Goal: Communication & Community: Answer question/provide support

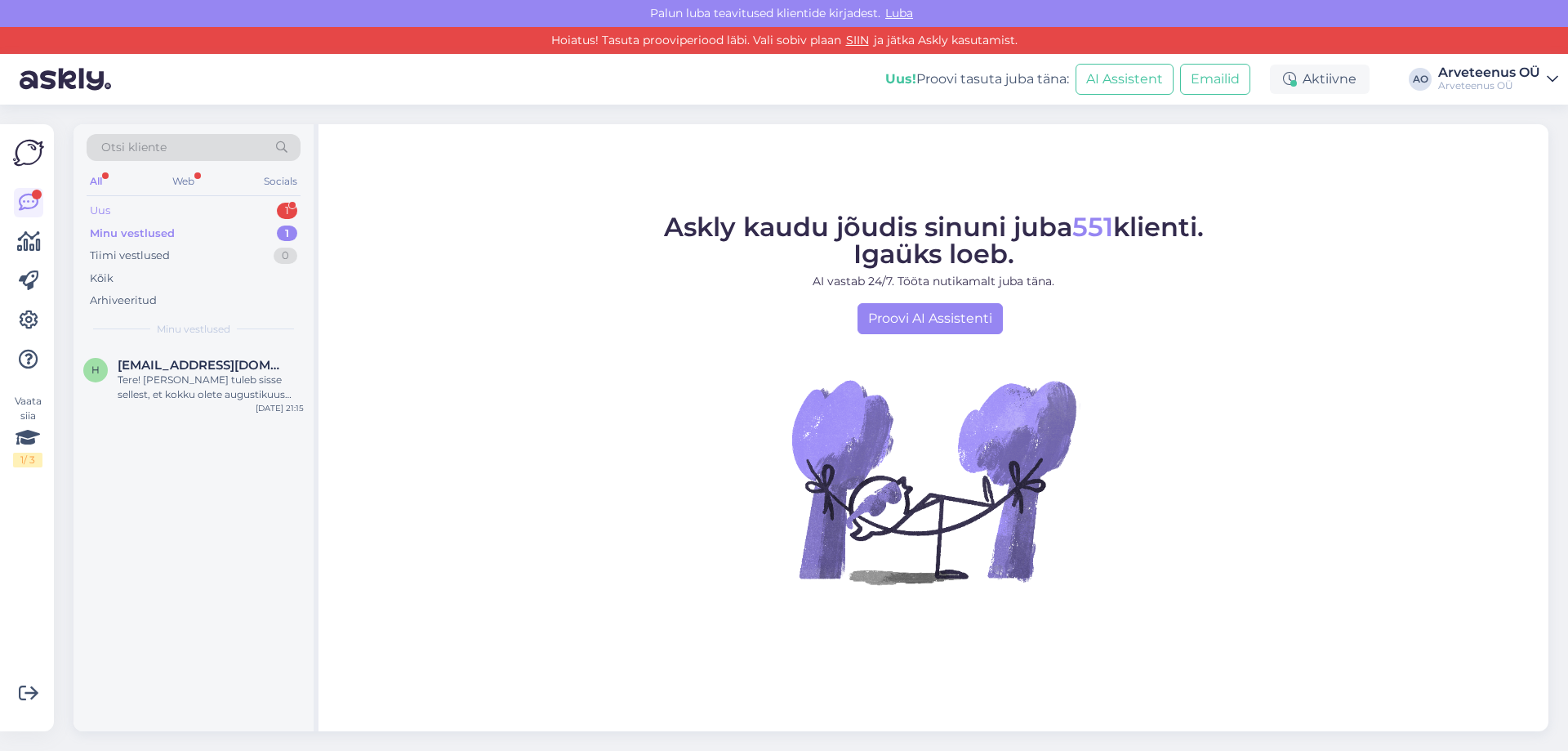
click at [149, 202] on div "Uus 1" at bounding box center [193, 211] width 214 height 23
click at [178, 388] on div "s #sfgb3ymv 1 Tere [DATE] 16:21" at bounding box center [193, 376] width 240 height 59
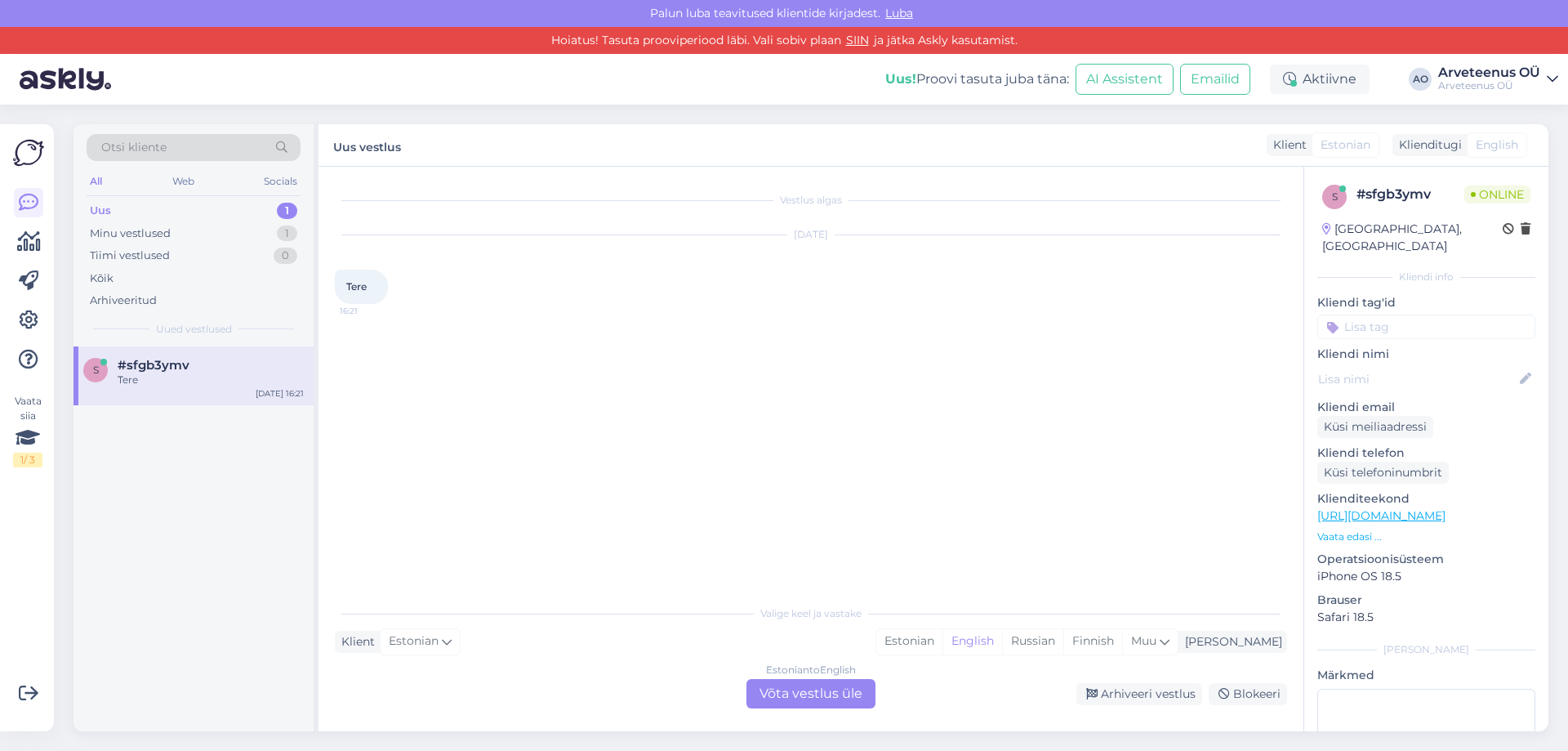
click at [179, 477] on div "s #sfgb3ymv Tere [DATE] 16:21" at bounding box center [193, 539] width 240 height 386
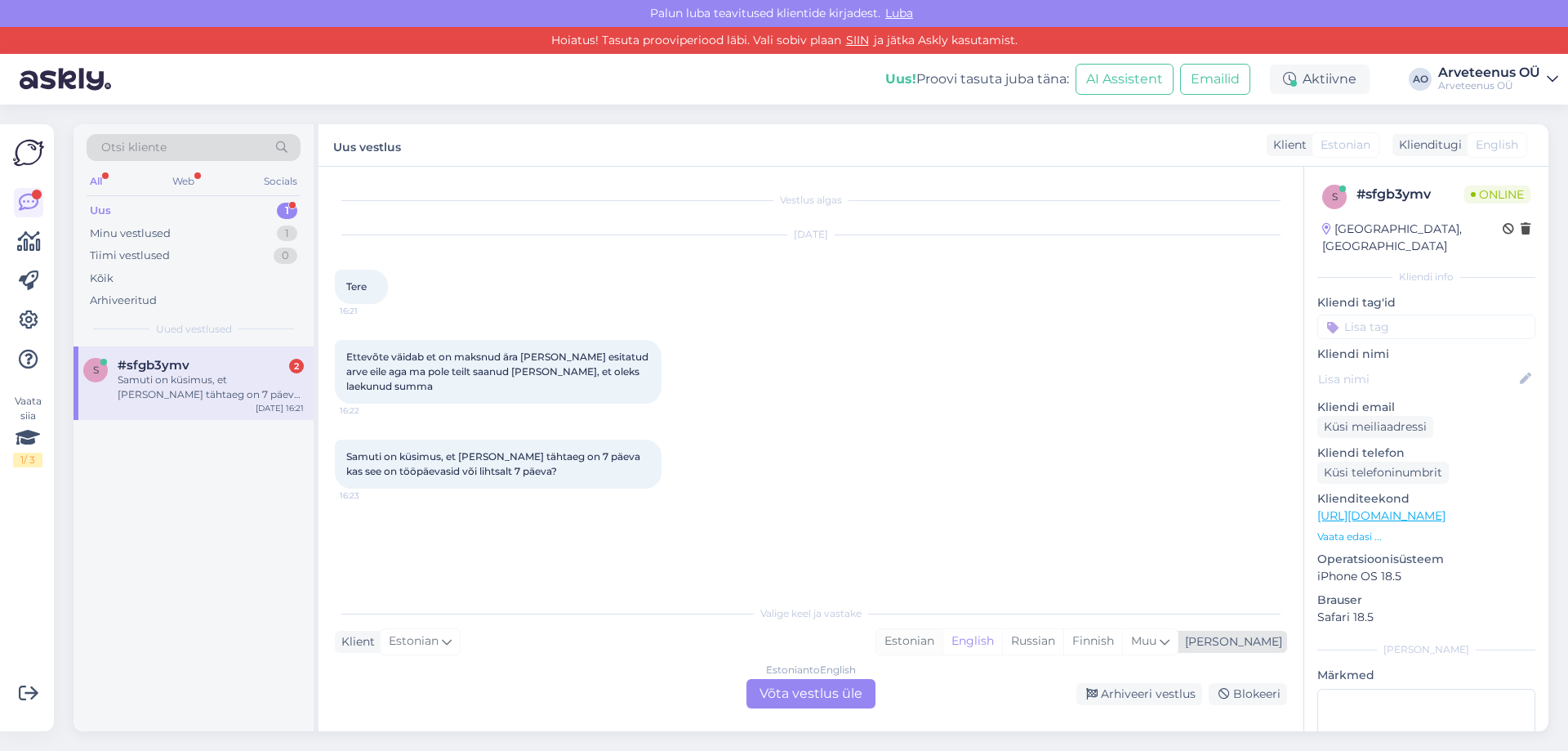
click at [943, 639] on div "Estonian" at bounding box center [909, 642] width 66 height 25
click at [831, 698] on div "Estonian to Estonian Võta vestlus üle" at bounding box center [810, 693] width 129 height 29
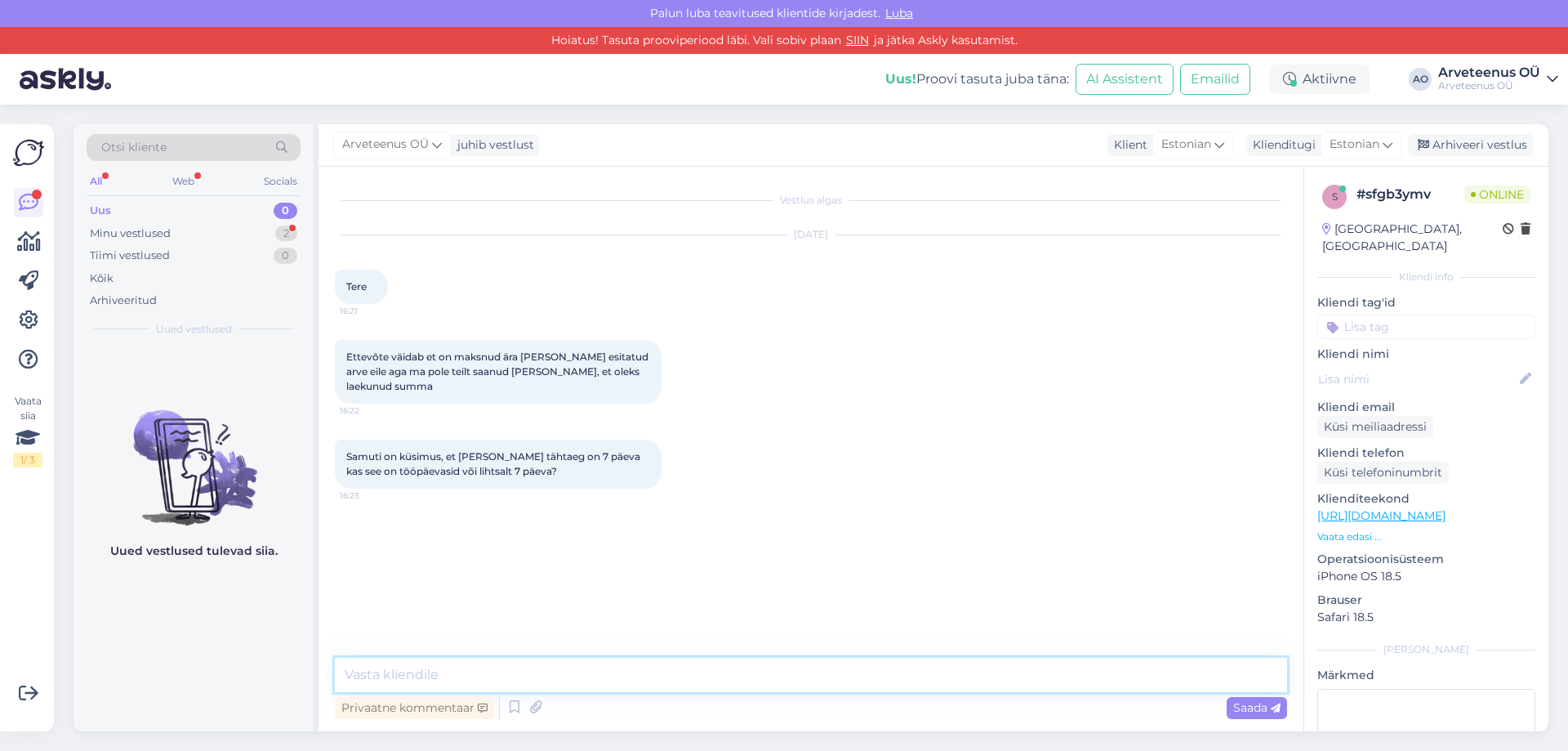
click at [538, 674] on textarea at bounding box center [811, 674] width 953 height 34
type textarea "Tere! Mis arvega on tegu? Kui märkisite tähtajaks 7 päeva, siis on 7 päeva, mit…"
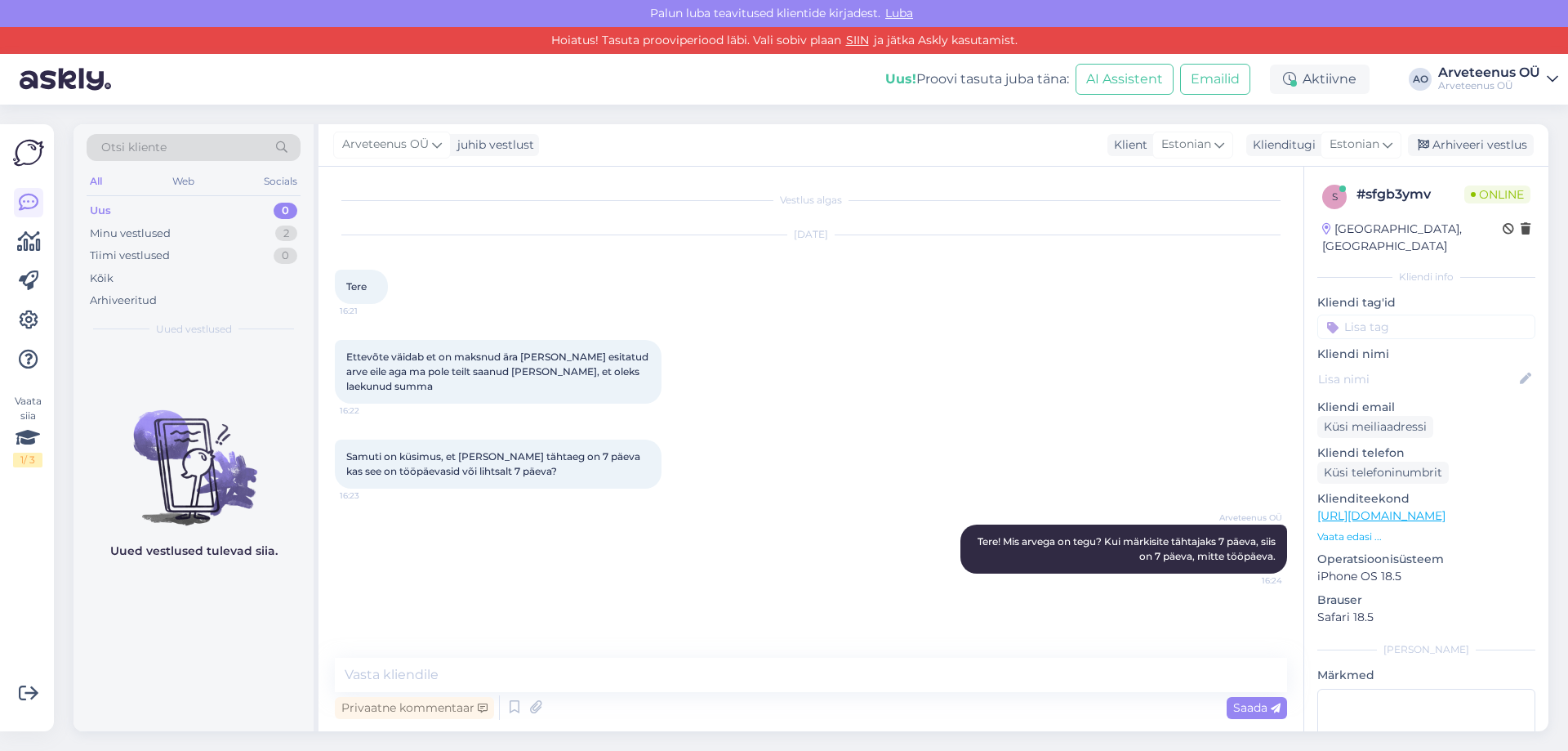
click at [230, 643] on div "Uued vestlused tulevad siia." at bounding box center [193, 539] width 240 height 386
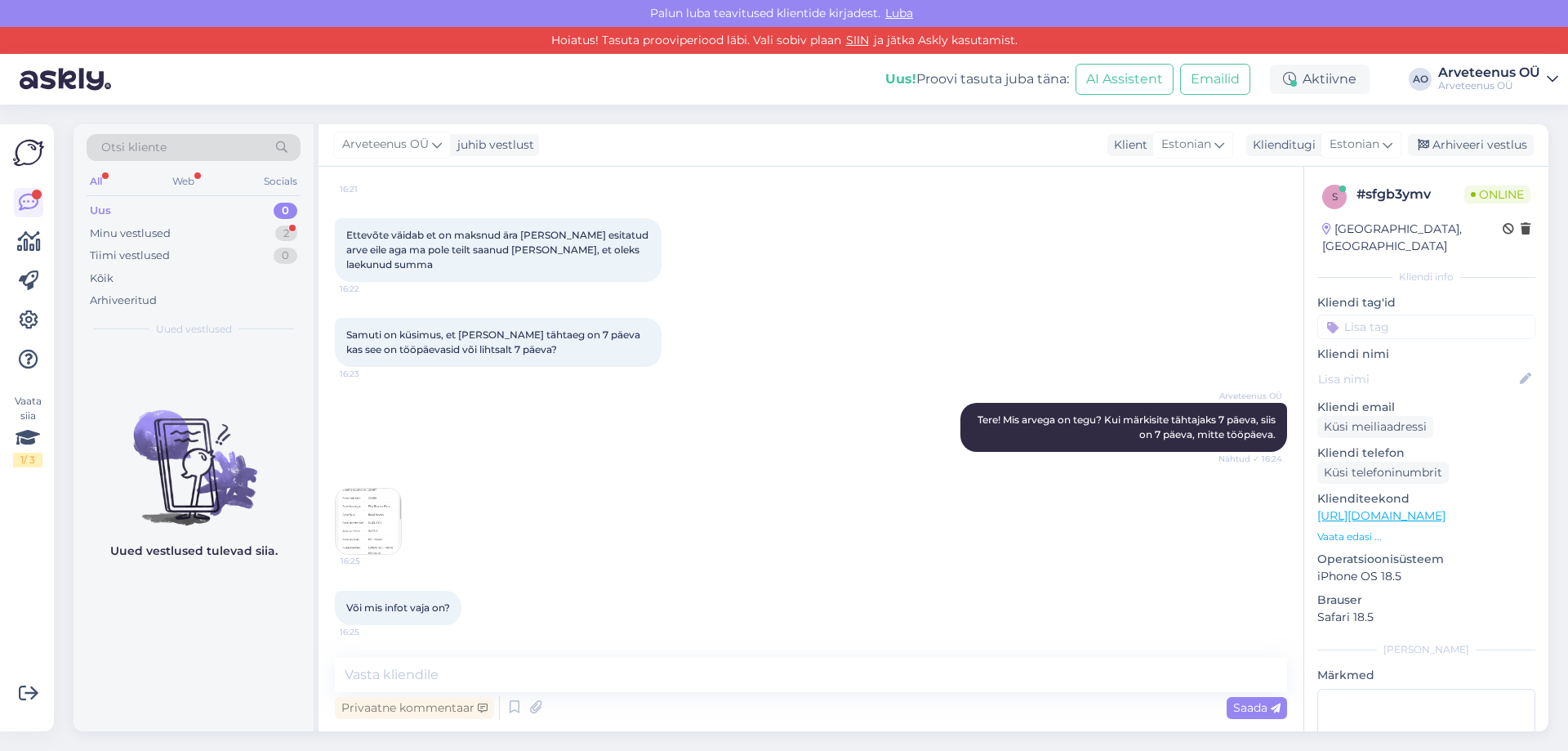
click at [367, 527] on img at bounding box center [368, 521] width 65 height 65
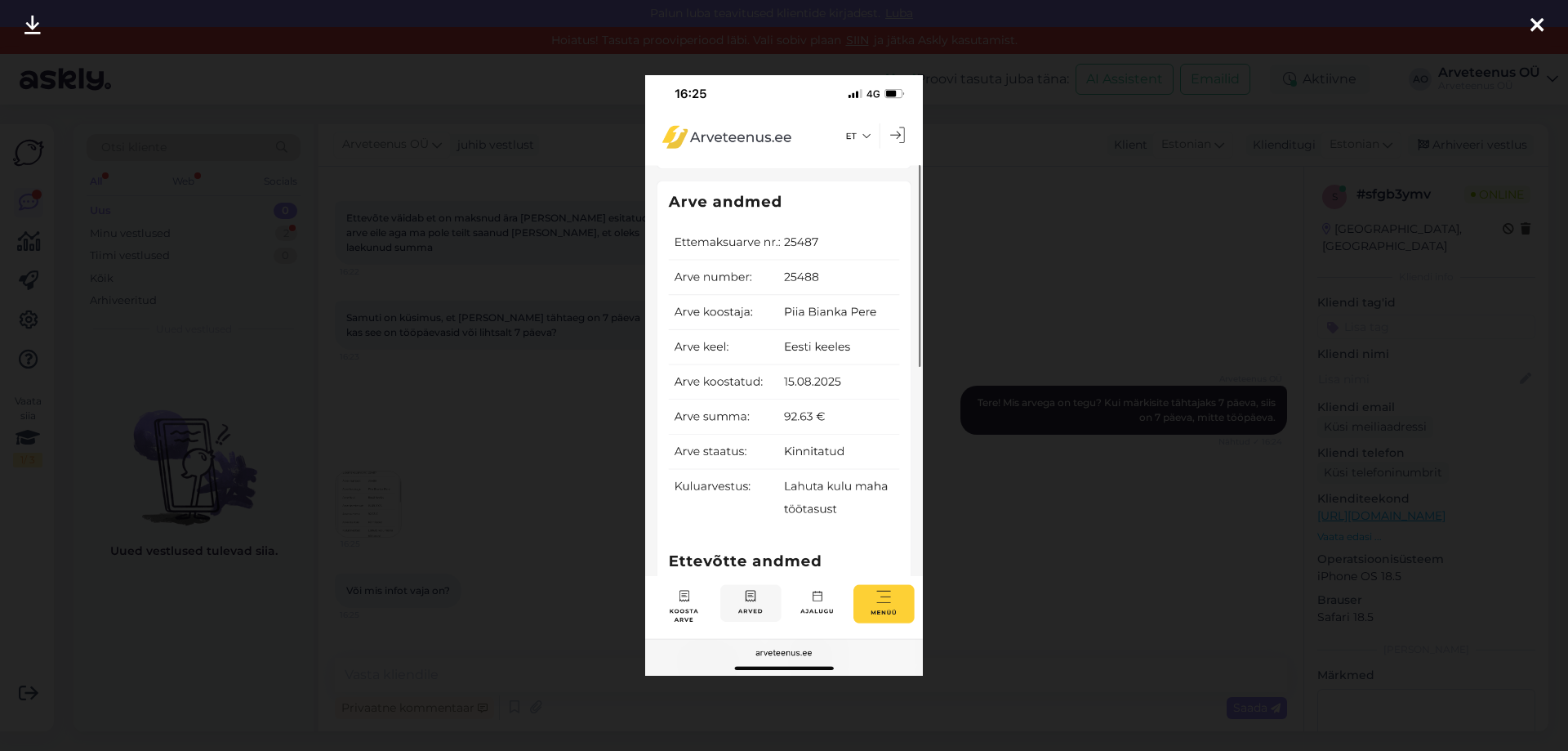
scroll to position [207, 0]
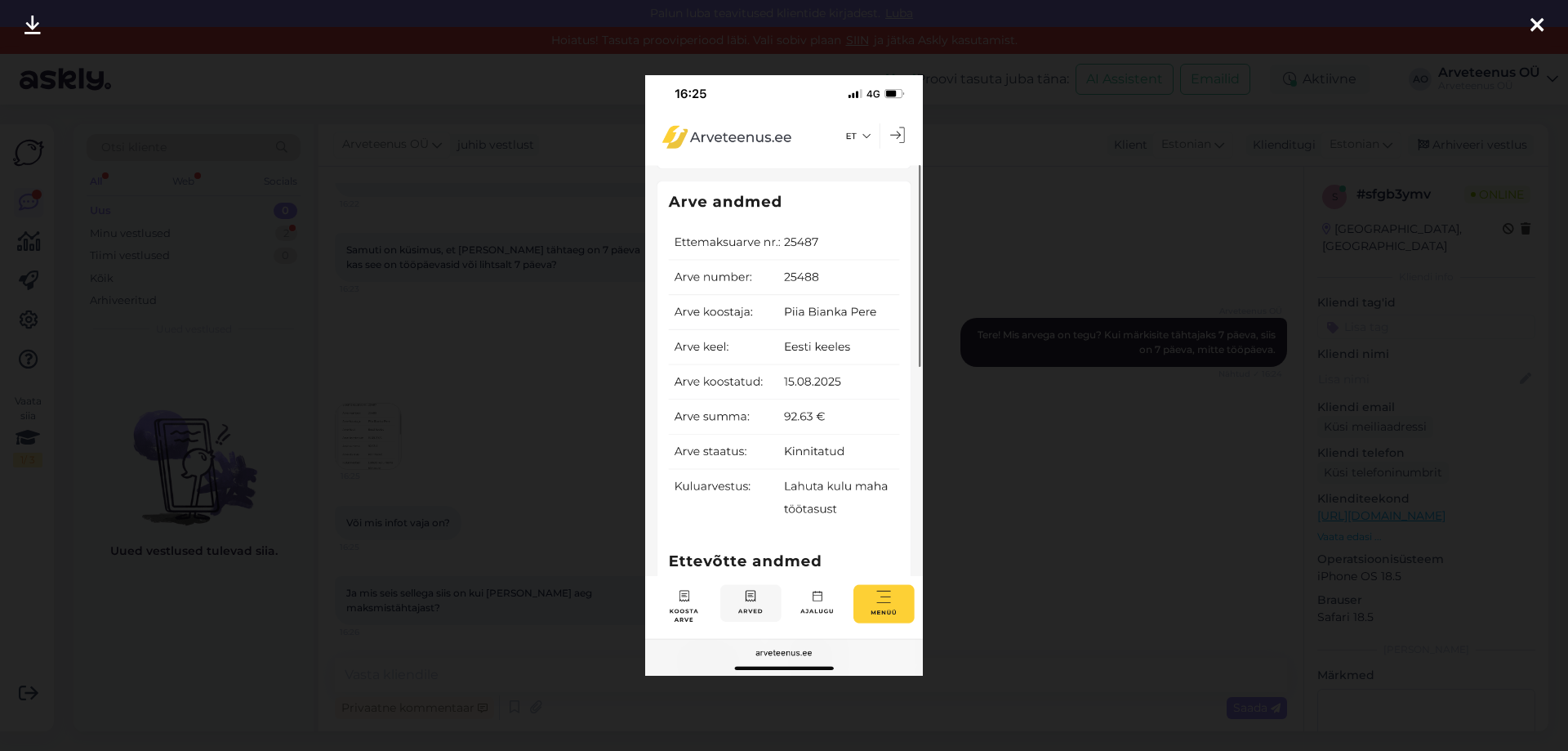
click at [1531, 29] on icon at bounding box center [1537, 26] width 13 height 21
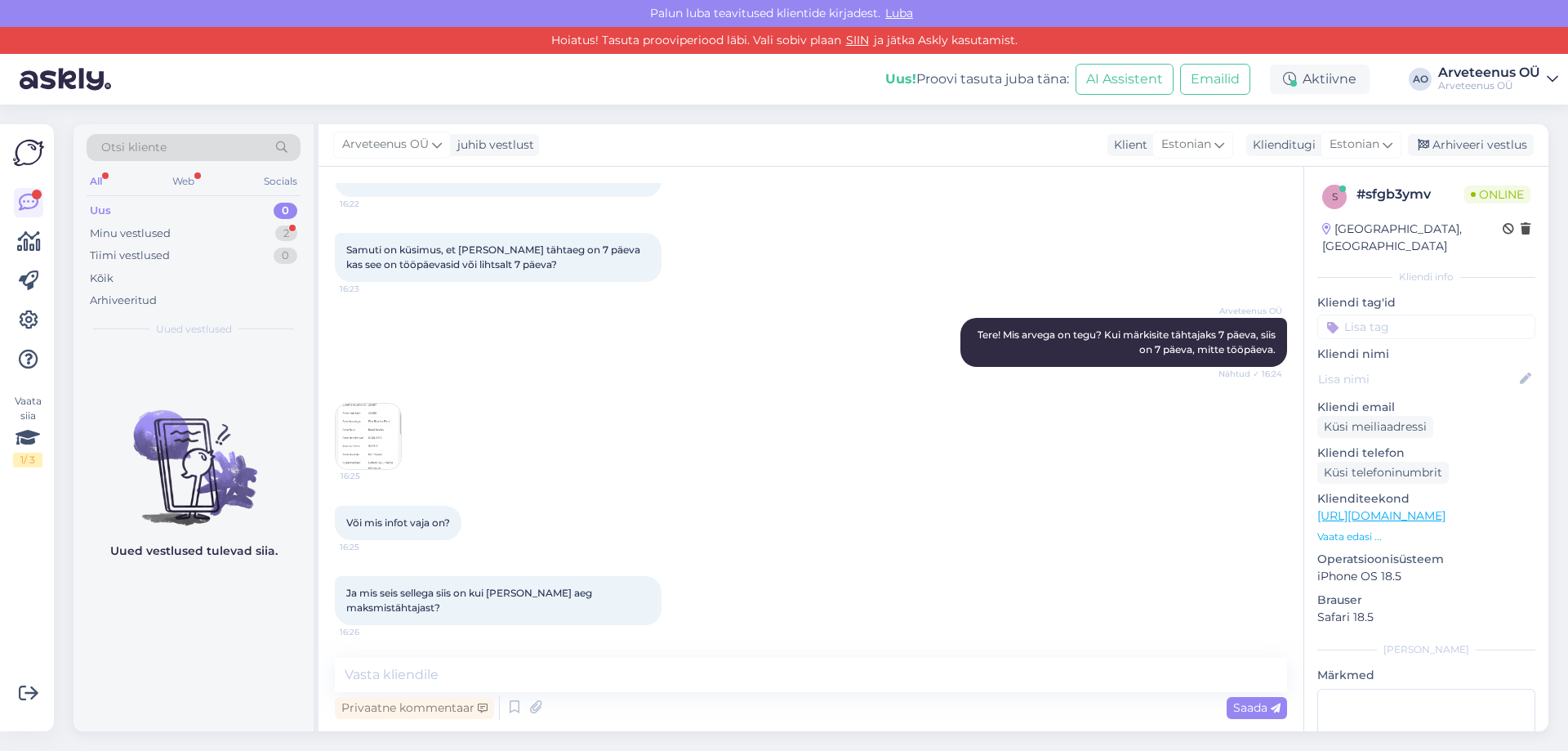
click at [149, 673] on div "Uued vestlused tulevad siia." at bounding box center [193, 539] width 240 height 386
click at [361, 432] on img at bounding box center [368, 436] width 65 height 65
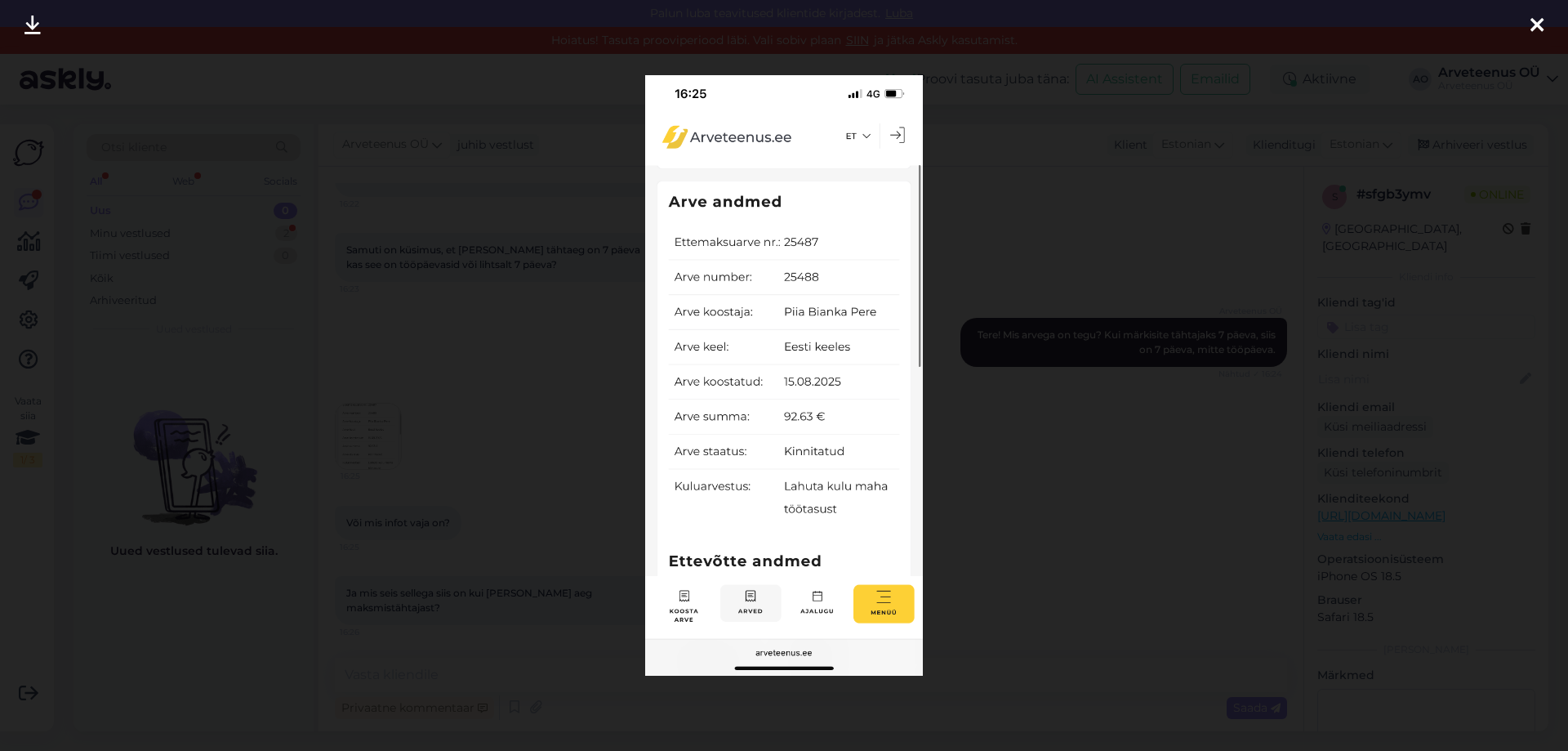
click at [1533, 26] on icon at bounding box center [1537, 26] width 13 height 21
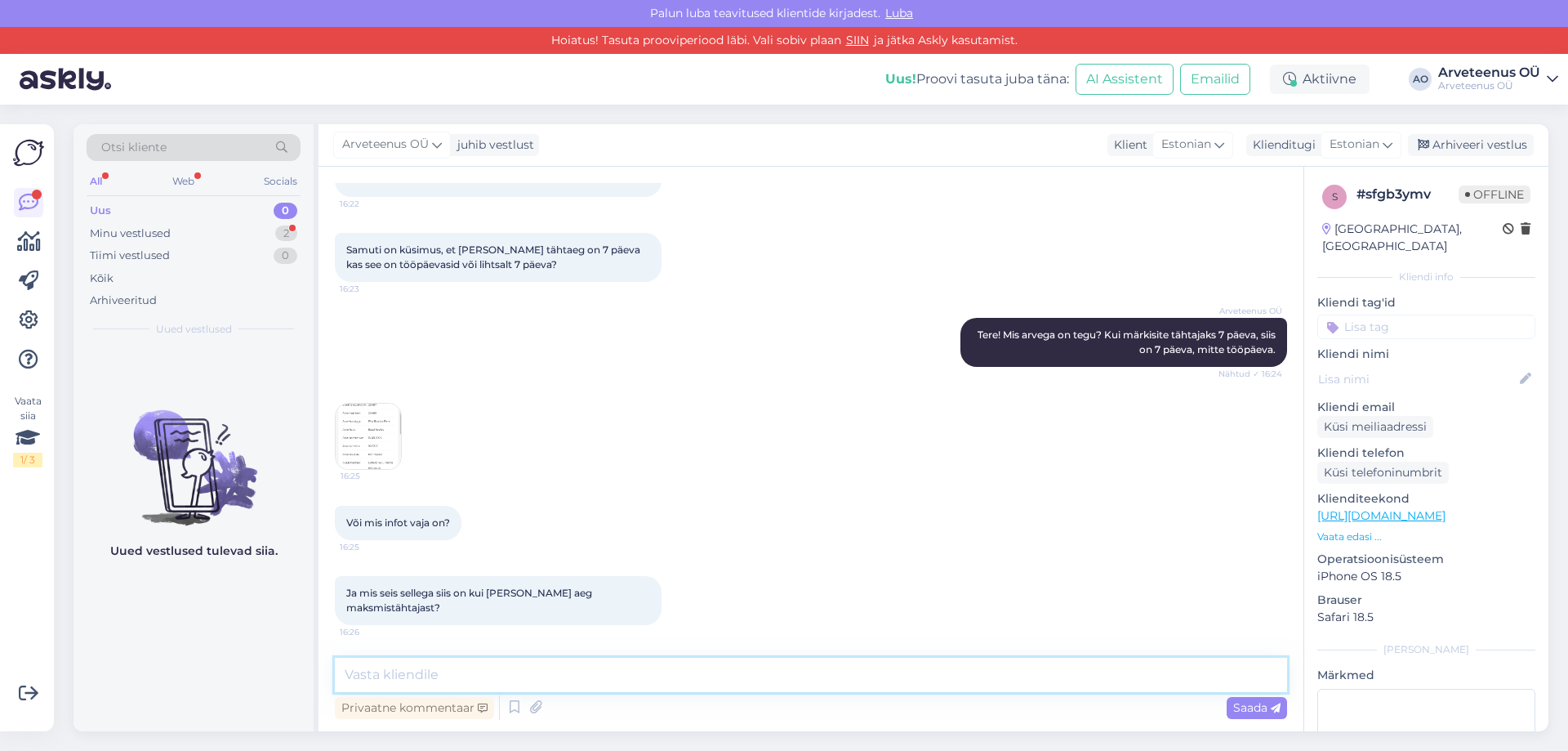
click at [495, 668] on textarea at bounding box center [811, 674] width 953 height 34
type textarea "Jah, see info on piisav. Uurime arve laekumise infot."
click at [702, 665] on textarea "Jah, see info on piisav. Uurime arve laekumise infot." at bounding box center [811, 674] width 953 height 34
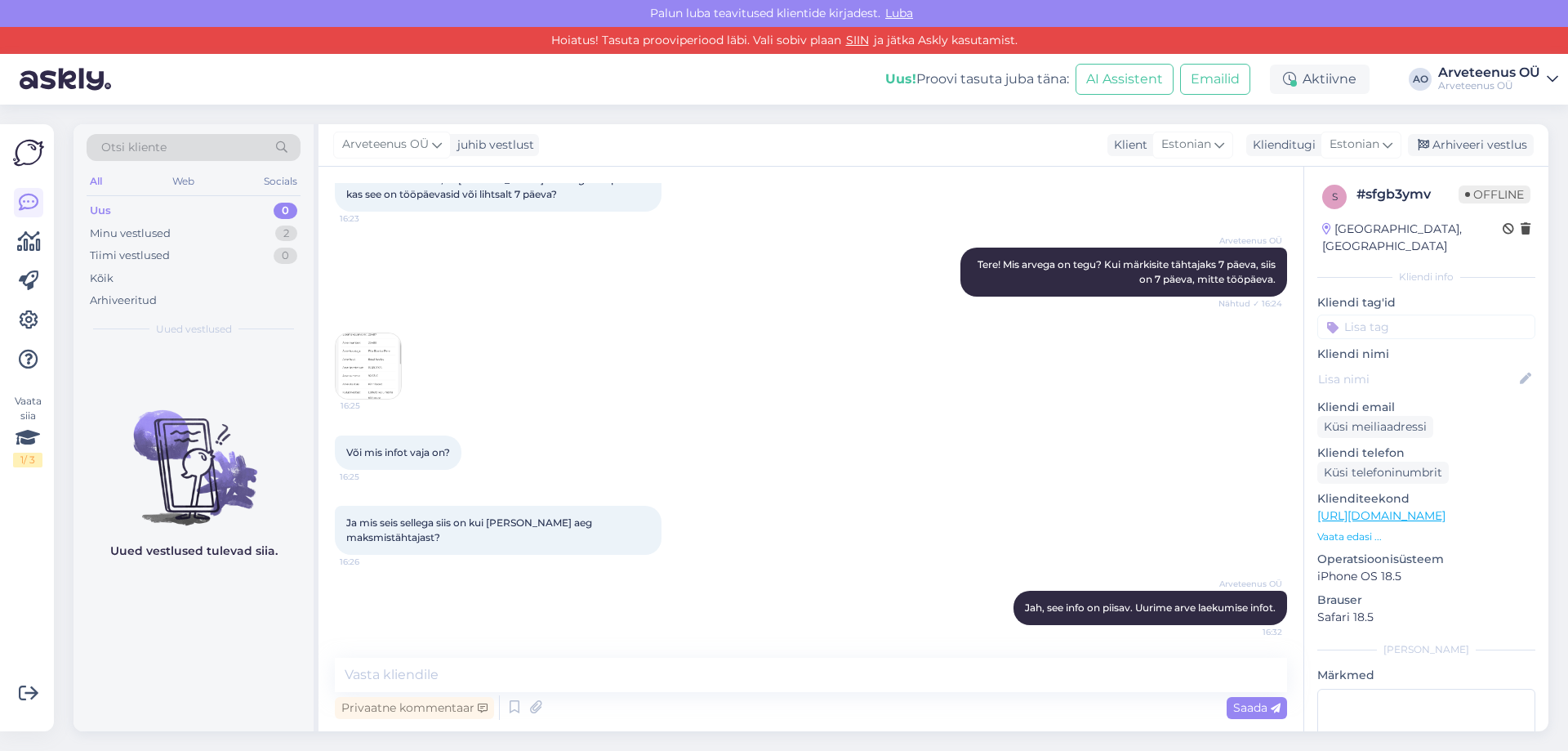
click at [258, 662] on div "Uued vestlused tulevad siia." at bounding box center [193, 539] width 240 height 386
click at [361, 355] on img at bounding box center [368, 366] width 65 height 65
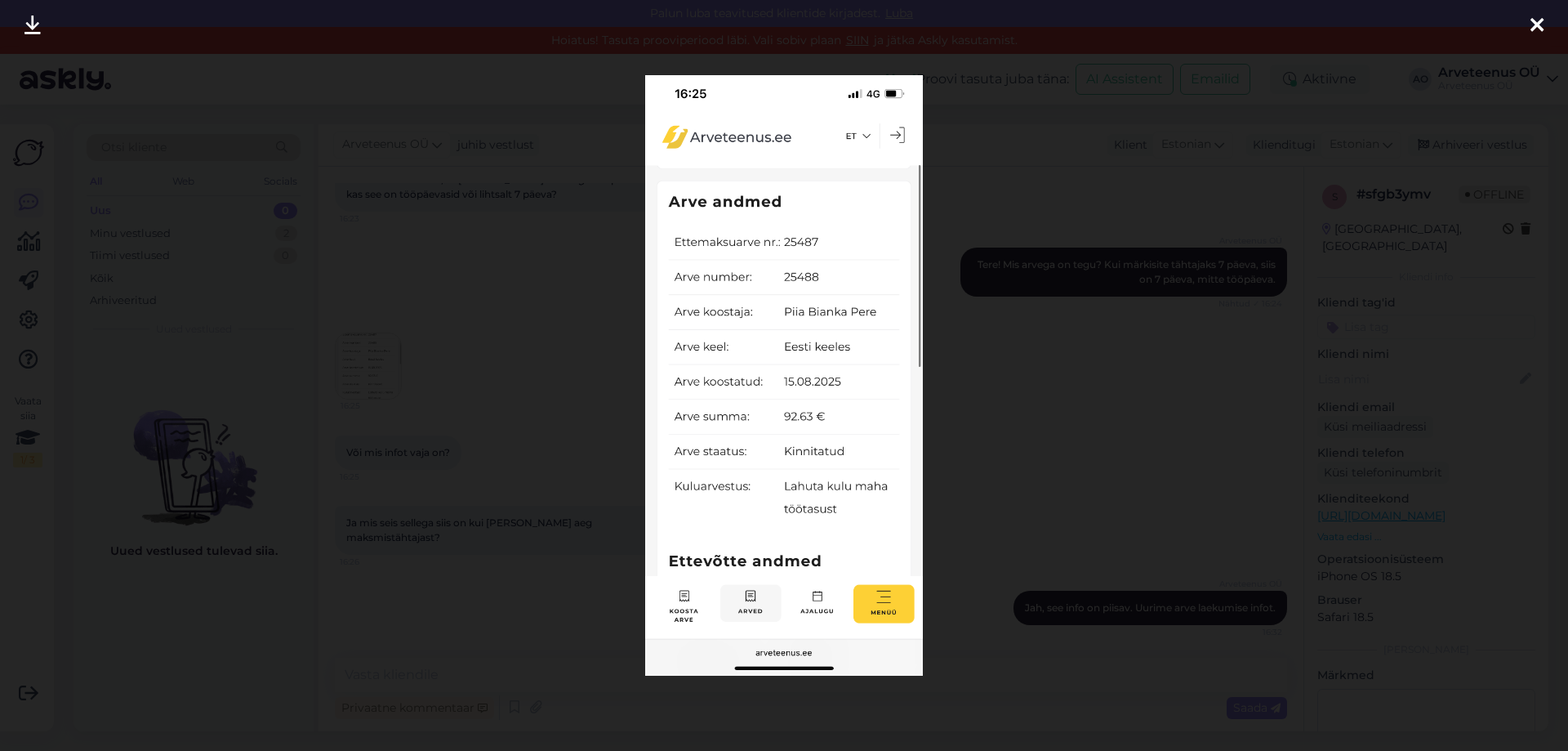
click at [1534, 29] on icon at bounding box center [1537, 26] width 13 height 21
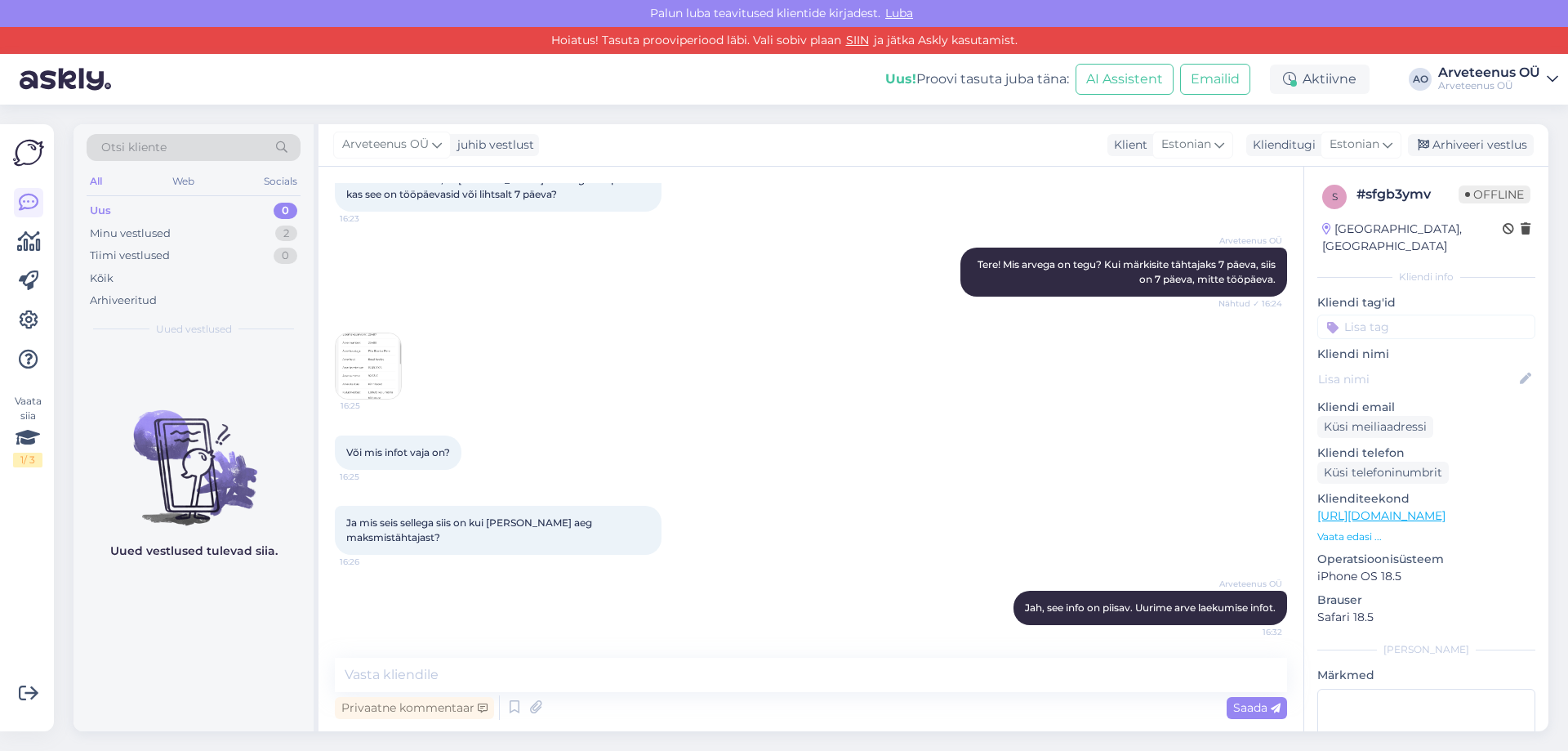
click at [785, 129] on div "Arveteenus OÜ juhib vestlust Klient Estonian Klienditugi Estonian Arhiveeri ves…" at bounding box center [933, 145] width 1230 height 42
click at [771, 113] on div "Otsi kliente All Web Socials Uus 0 Minu vestlused 2 Tiimi vestlused 0 Kõik Arhi…" at bounding box center [816, 427] width 1505 height 646
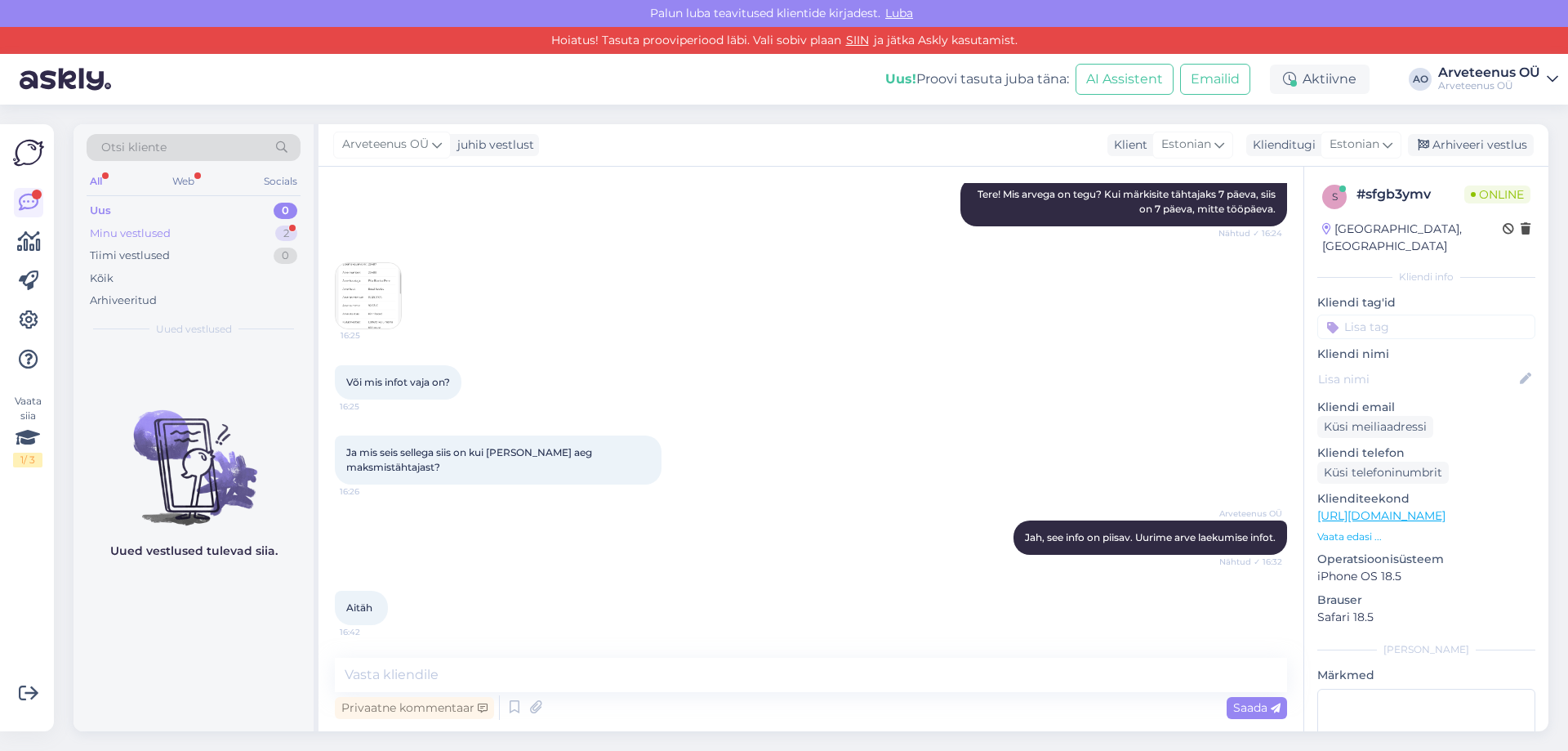
click at [145, 237] on div "Minu vestlused" at bounding box center [130, 234] width 81 height 17
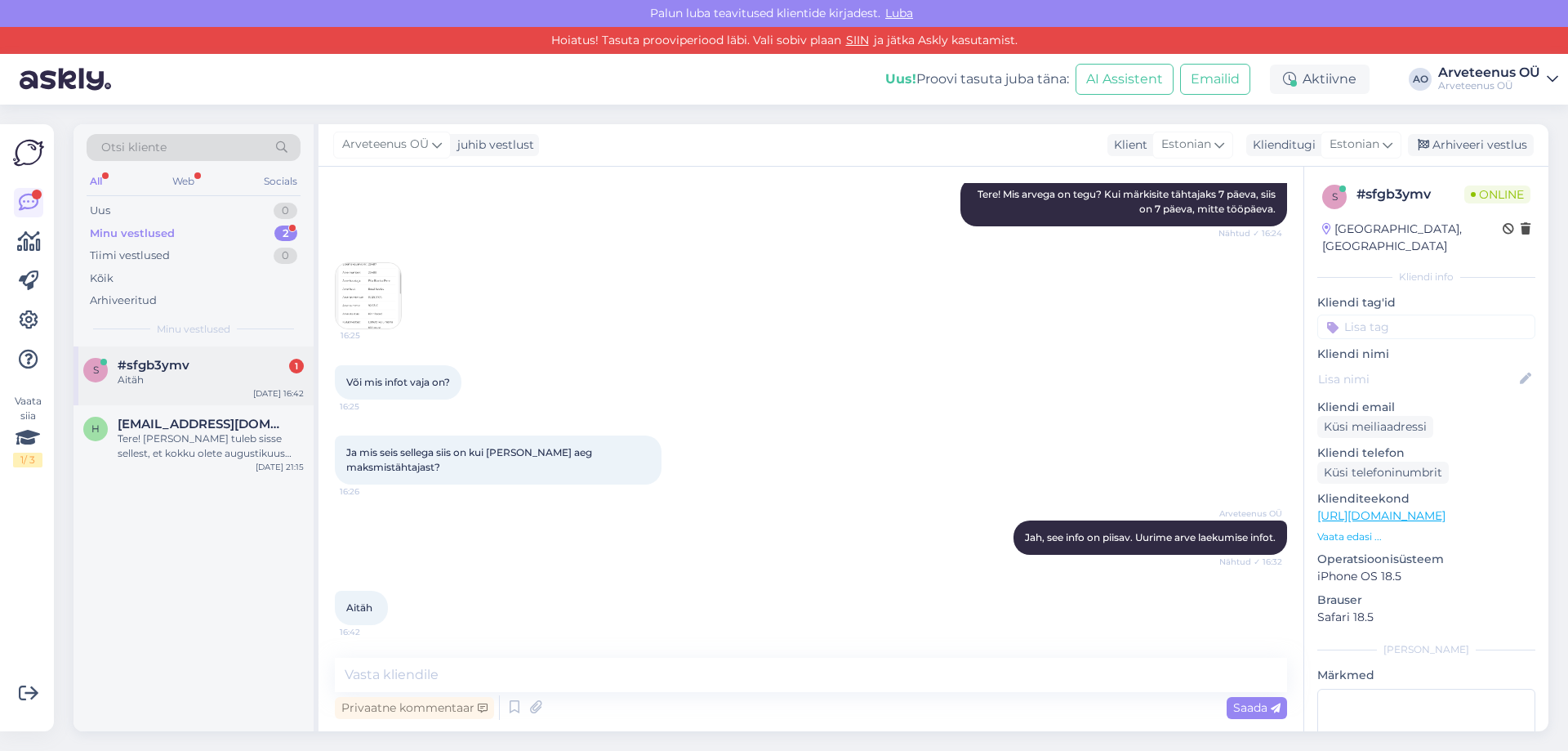
click at [172, 384] on div "Aitäh" at bounding box center [211, 380] width 186 height 15
click at [165, 533] on div "s #sfgb3ymv Aitäh [DATE] 16:42 h [EMAIL_ADDRESS][DOMAIN_NAME] Tere! [PERSON_NAM…" at bounding box center [193, 539] width 240 height 386
click at [359, 293] on img at bounding box center [368, 295] width 65 height 65
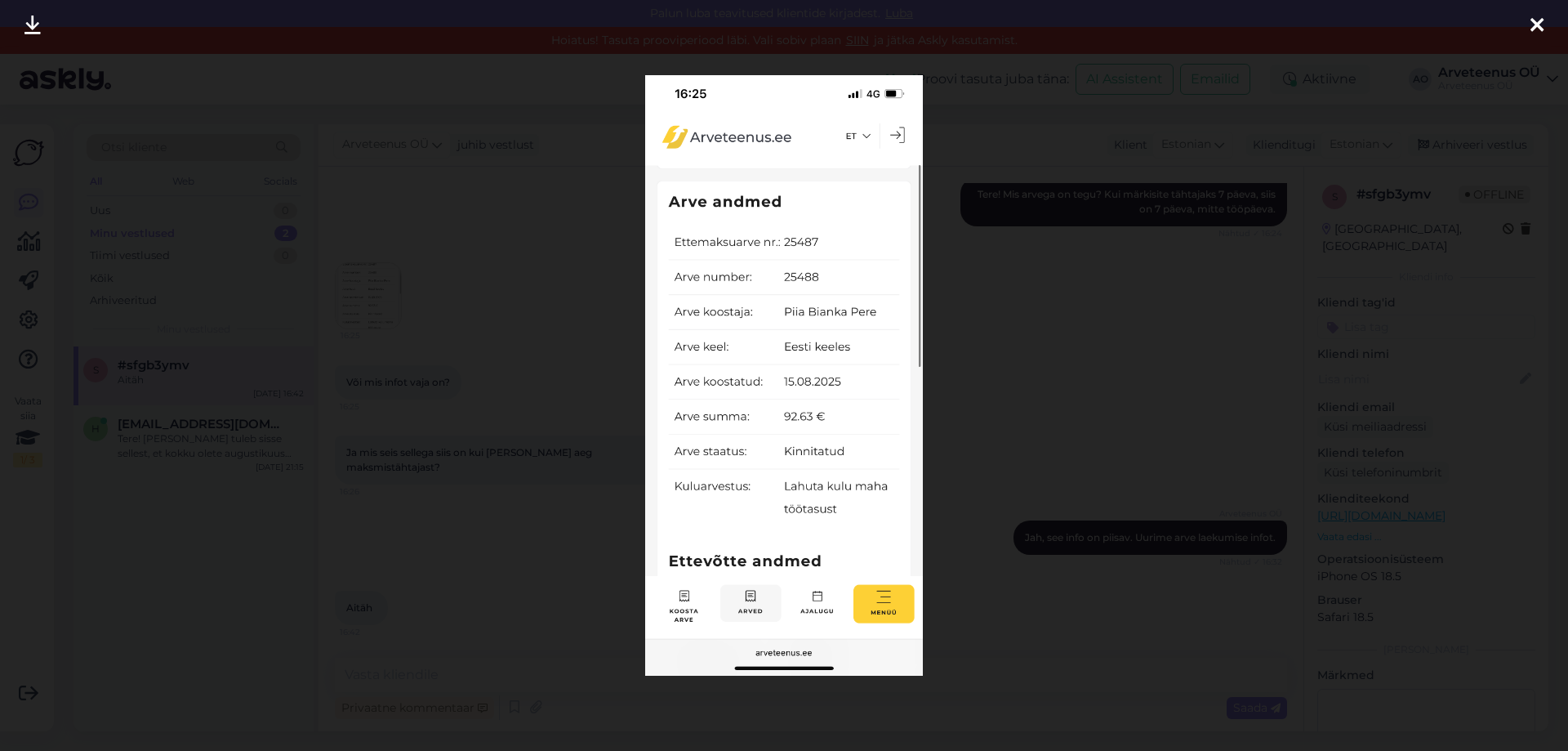
click at [1534, 30] on icon at bounding box center [1537, 26] width 13 height 21
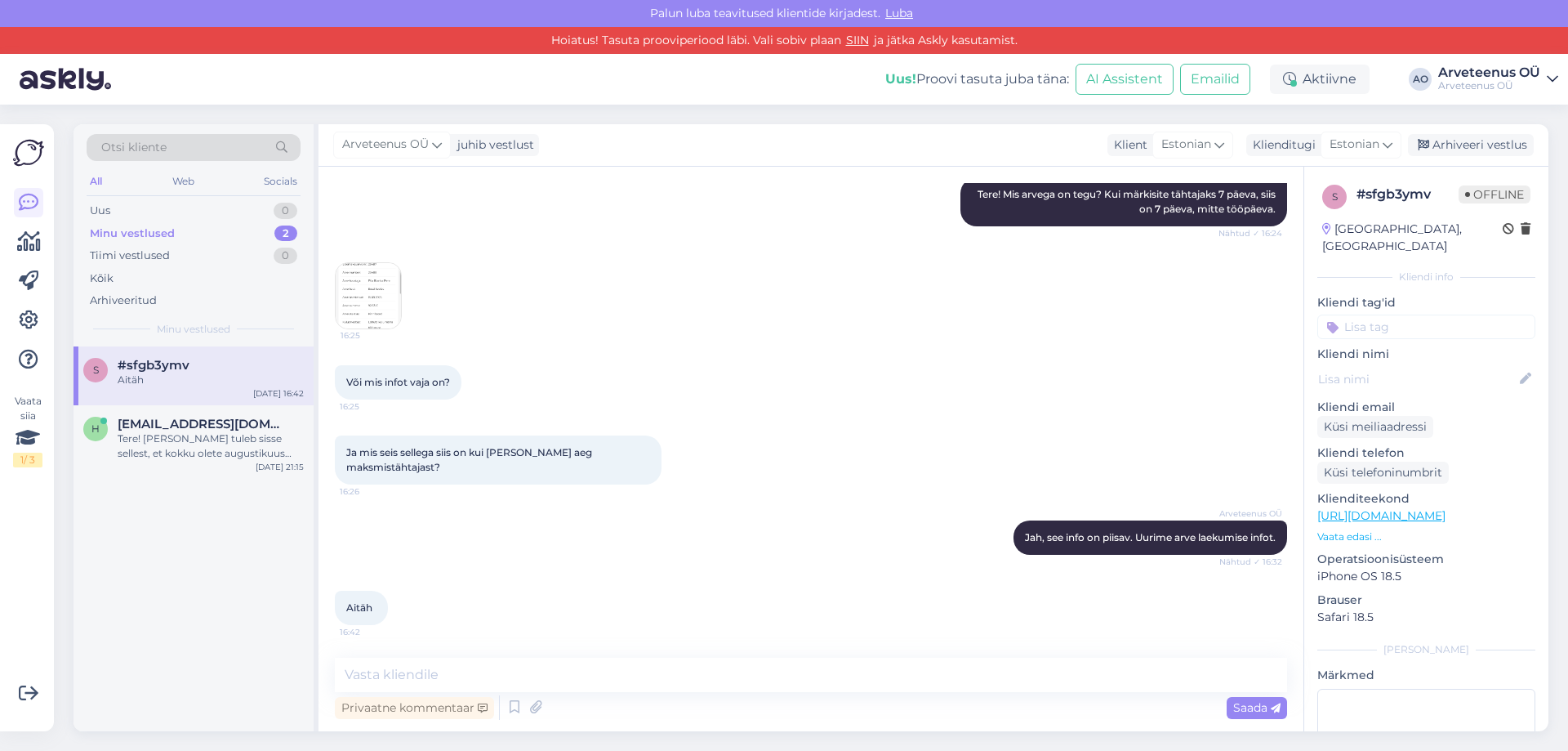
click at [168, 577] on div "s #sfgb3ymv Aitäh [DATE] 16:42 h [EMAIL_ADDRESS][DOMAIN_NAME] Tere! [PERSON_NAM…" at bounding box center [193, 539] width 240 height 386
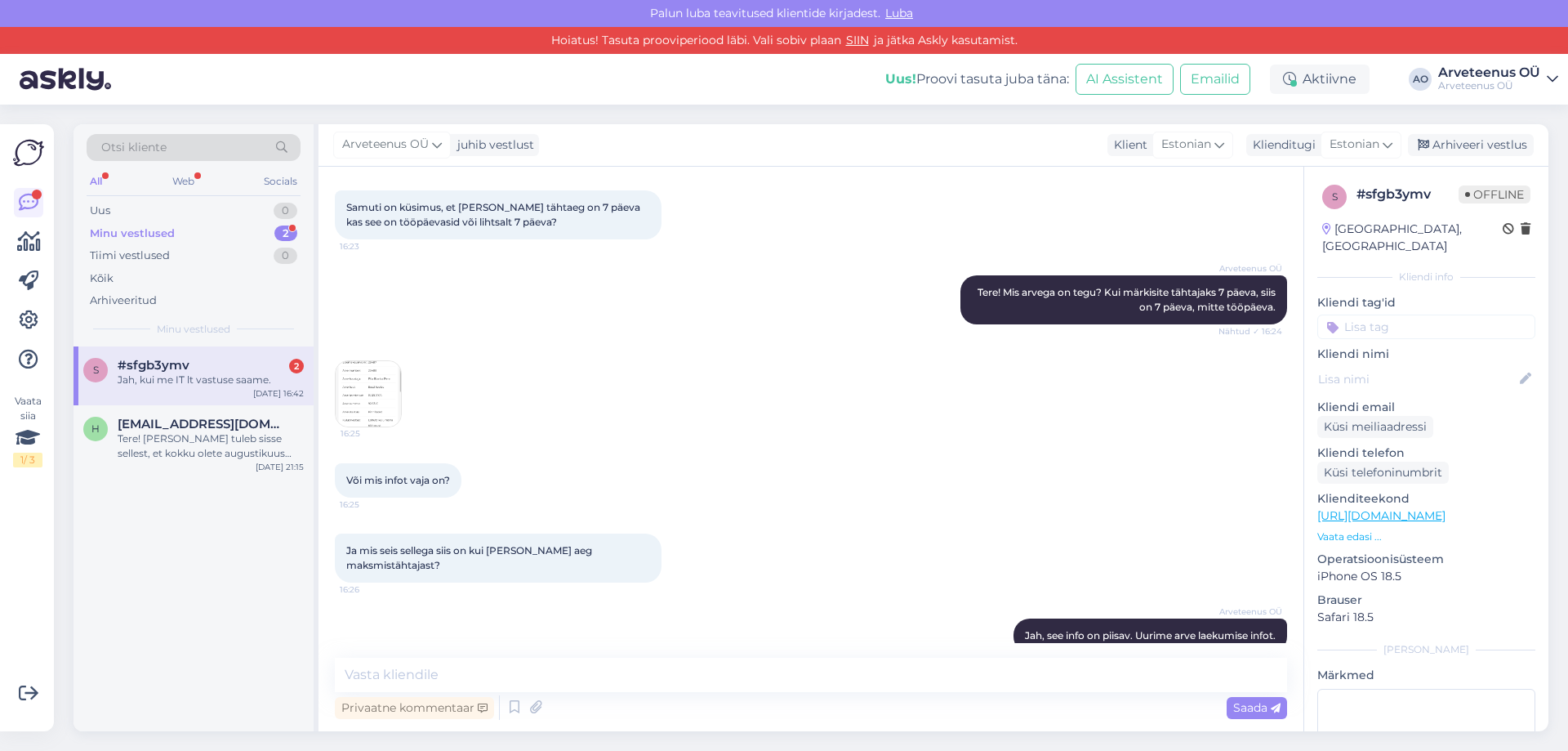
scroll to position [168, 0]
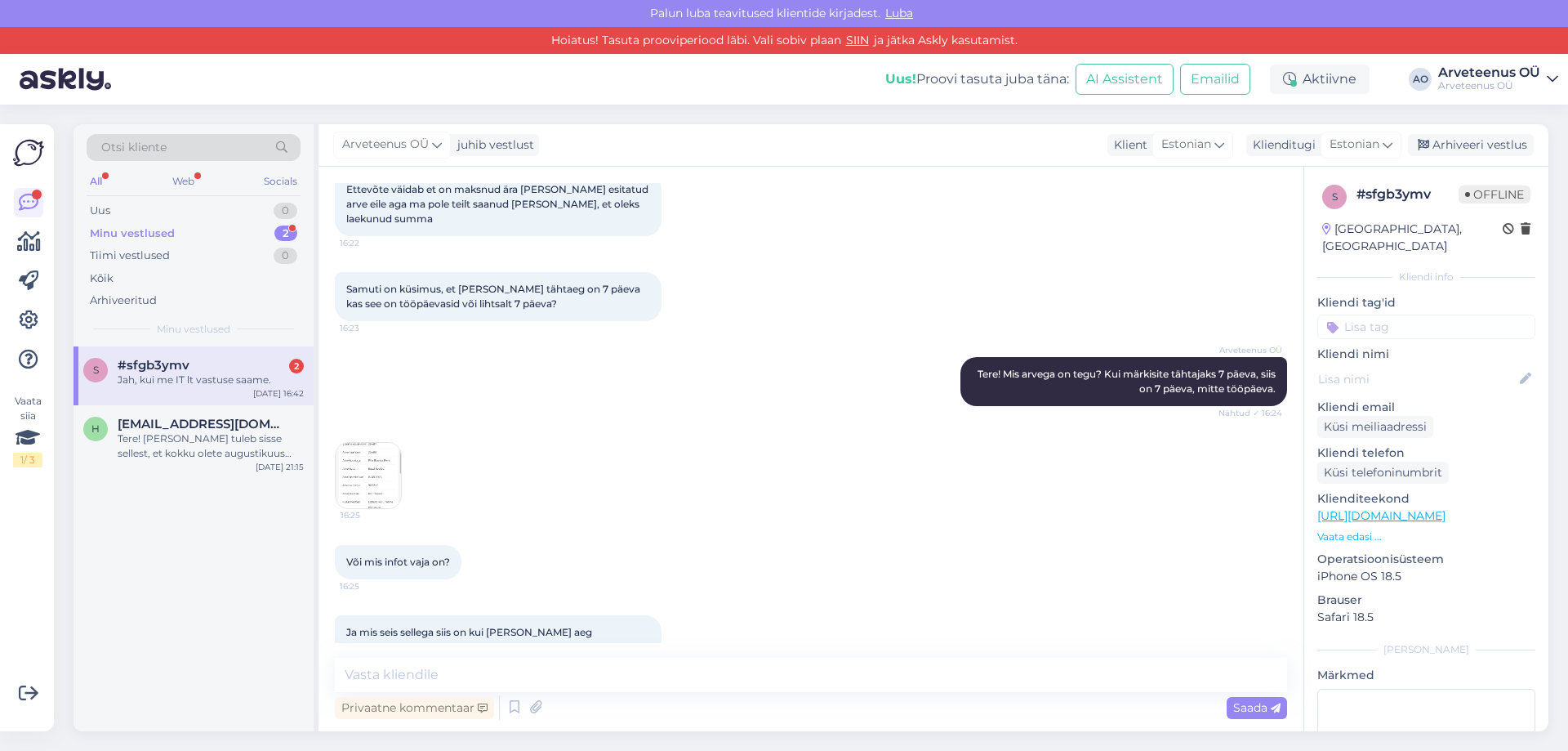
click at [367, 476] on img at bounding box center [368, 476] width 65 height 65
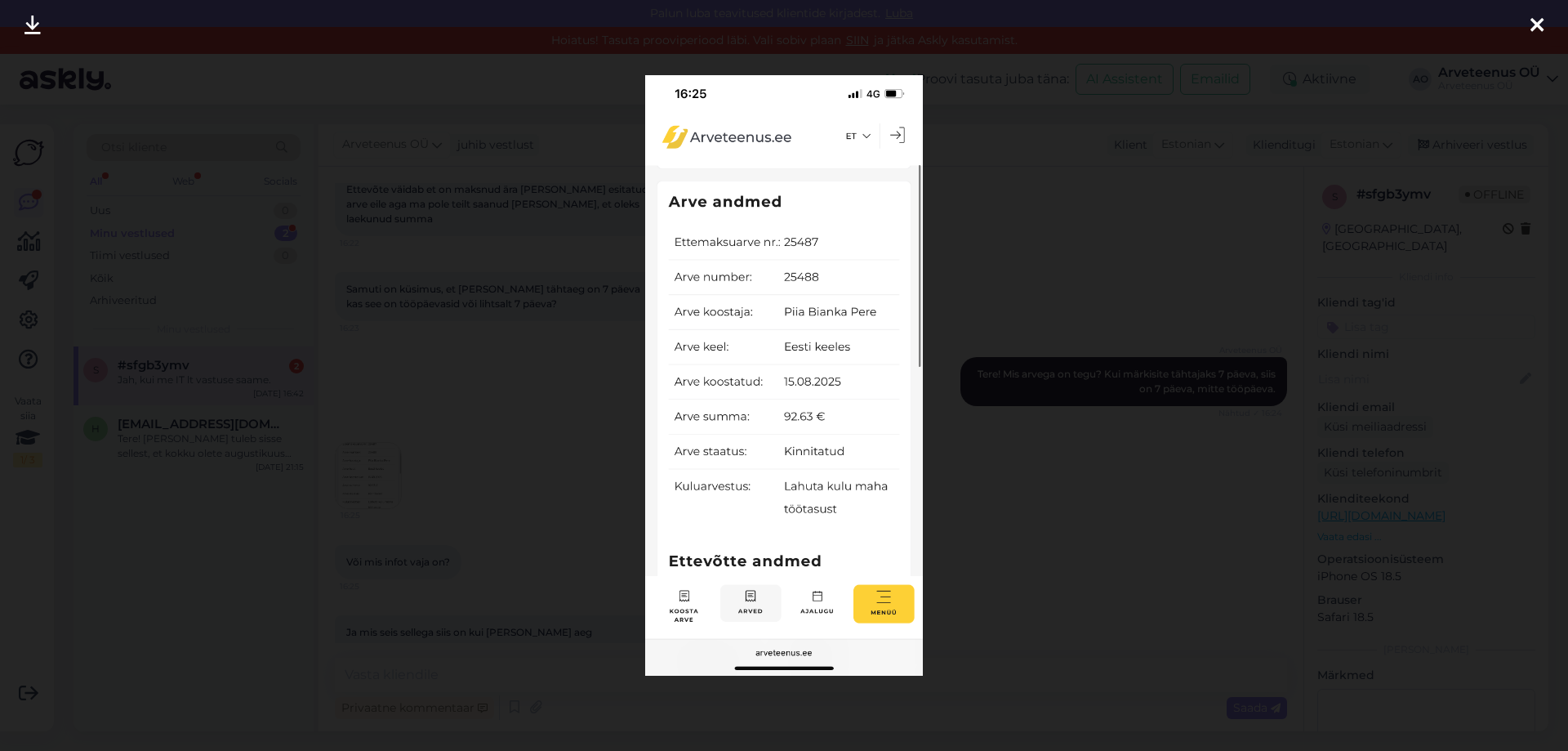
click at [1541, 26] on icon at bounding box center [1537, 26] width 13 height 21
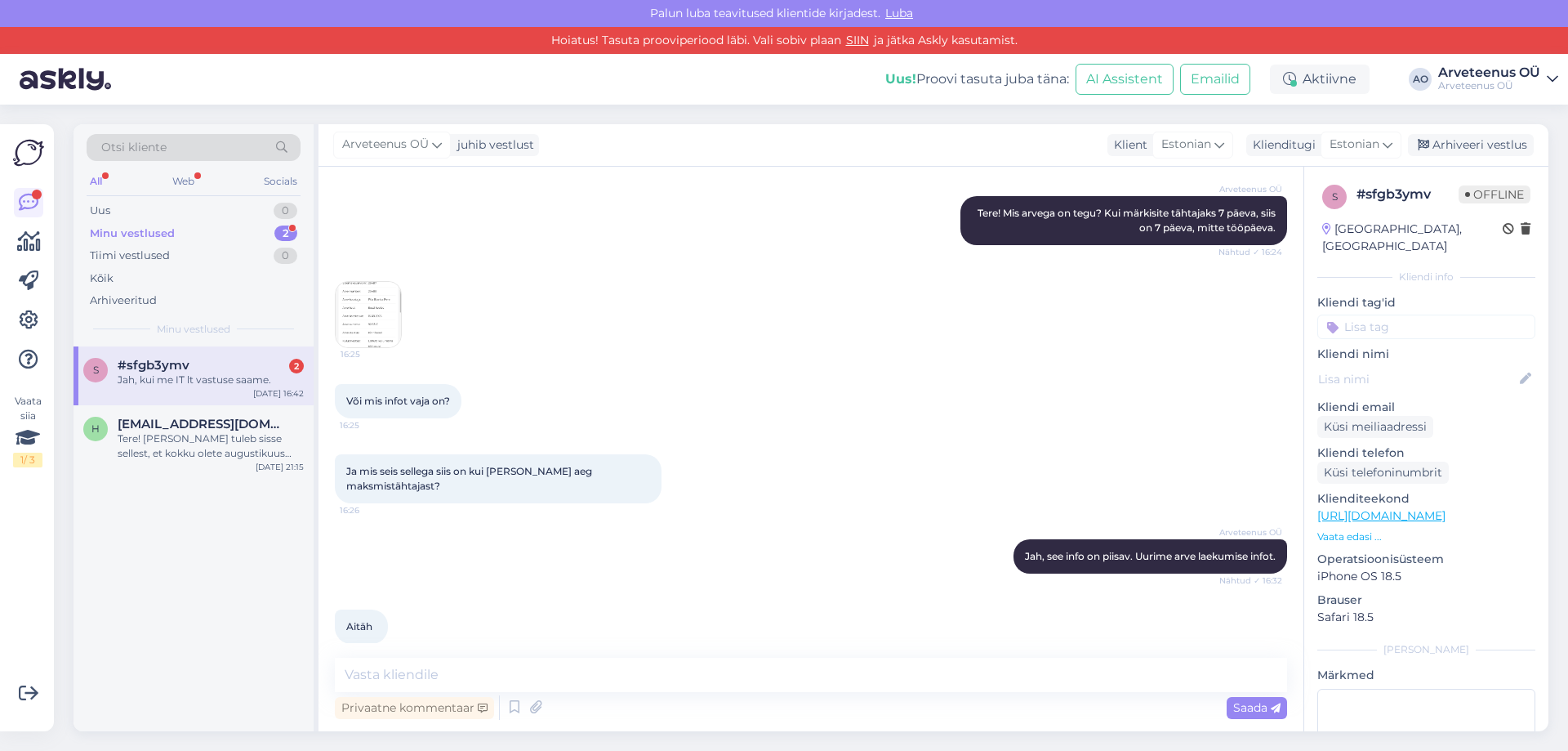
scroll to position [658, 0]
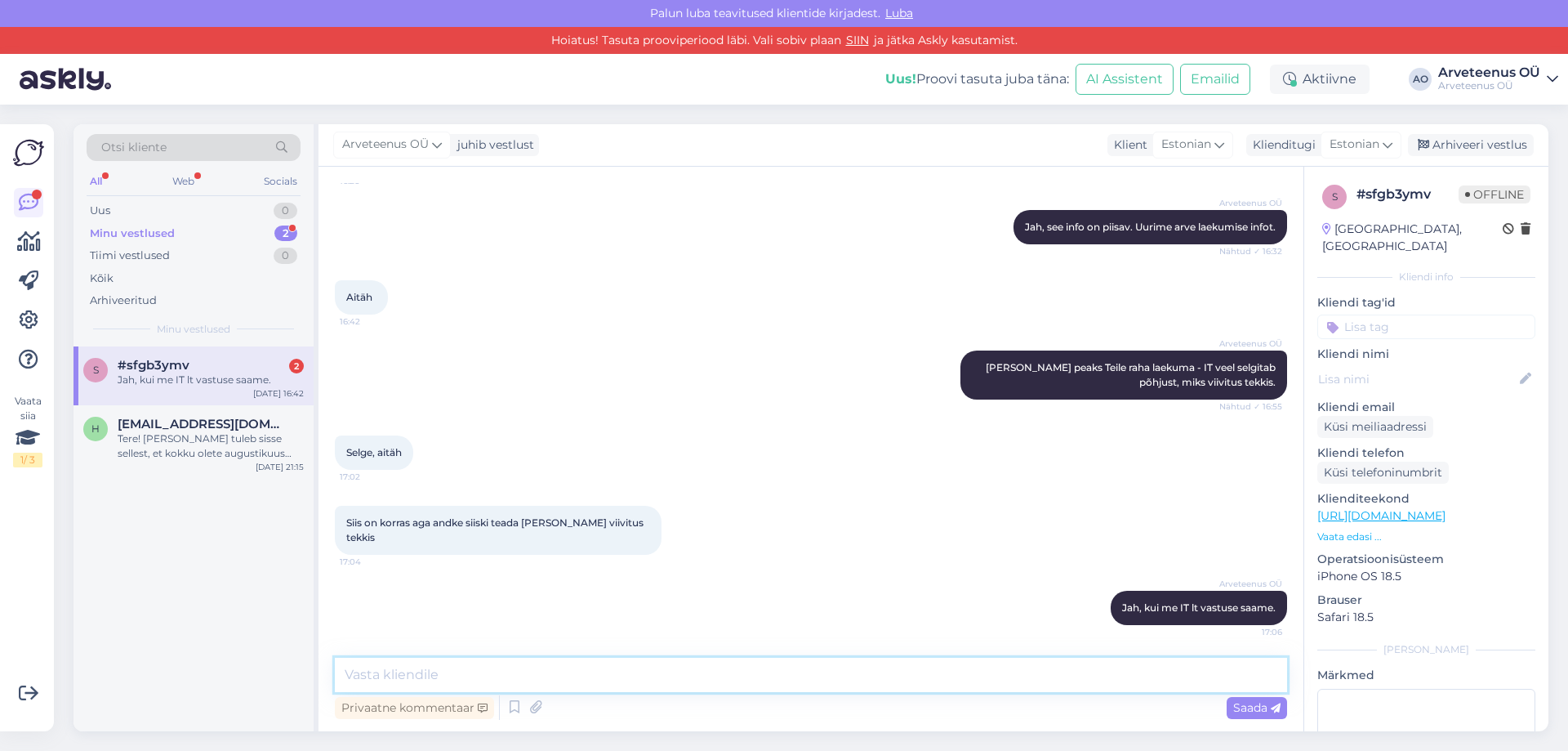
click at [428, 671] on textarea at bounding box center [811, 674] width 953 height 34
click at [208, 602] on div "s #sfgb3ymv 2 Jah, kui me IT lt vastuse saame. [DATE] 16:42 h [EMAIL_ADDRESS][D…" at bounding box center [193, 539] width 240 height 386
click at [249, 594] on div "s #sfgb3ymv 2 Jah, kui me IT lt vastuse saame. [DATE] 16:42 h [EMAIL_ADDRESS][D…" at bounding box center [193, 539] width 240 height 386
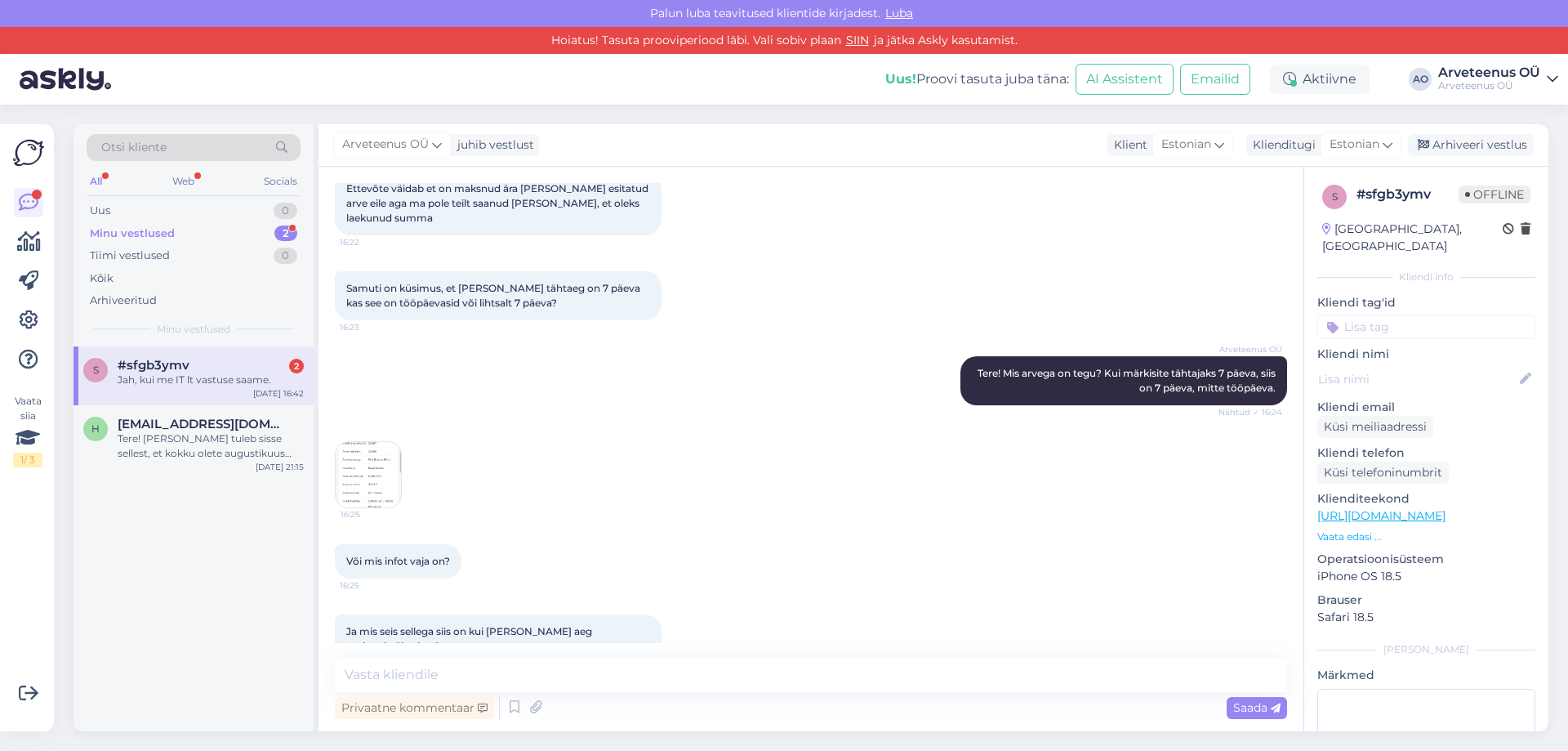
scroll to position [168, 0]
click at [370, 480] on img at bounding box center [368, 476] width 65 height 65
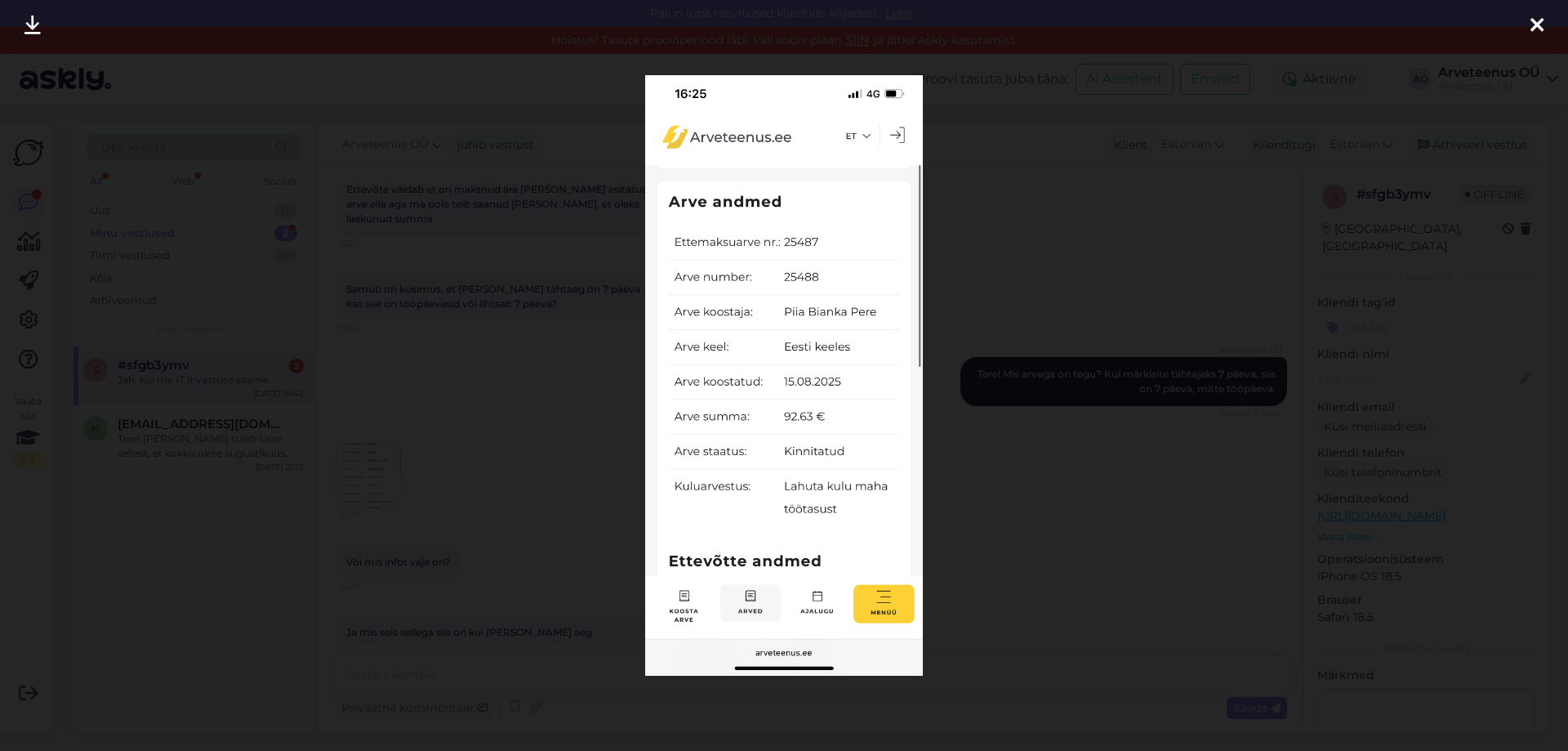
click at [1542, 23] on icon at bounding box center [1537, 26] width 13 height 21
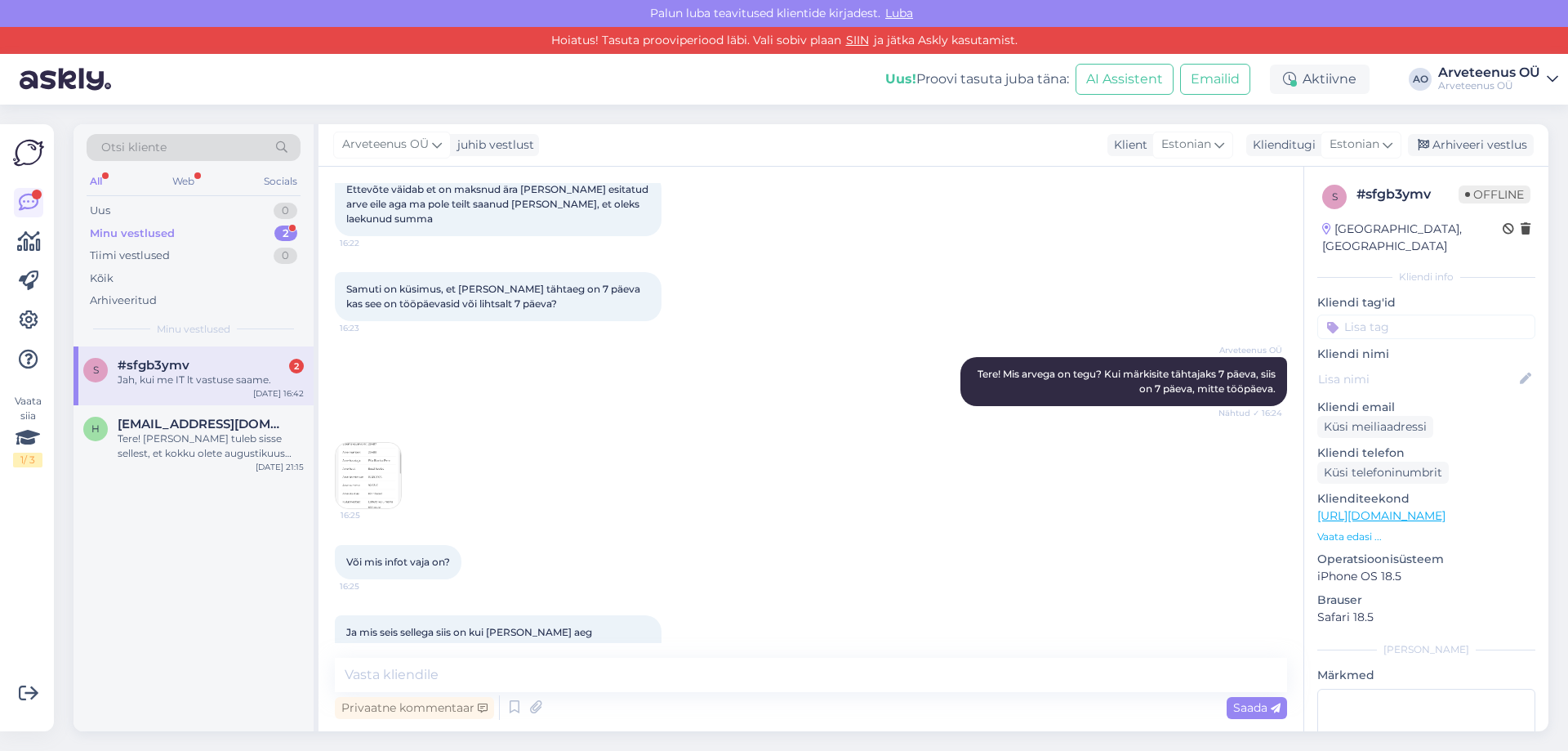
click at [250, 584] on div "s #sfgb3ymv 2 Jah, kui me IT lt vastuse saame. [DATE] 16:42 h [EMAIL_ADDRESS][D…" at bounding box center [193, 539] width 240 height 386
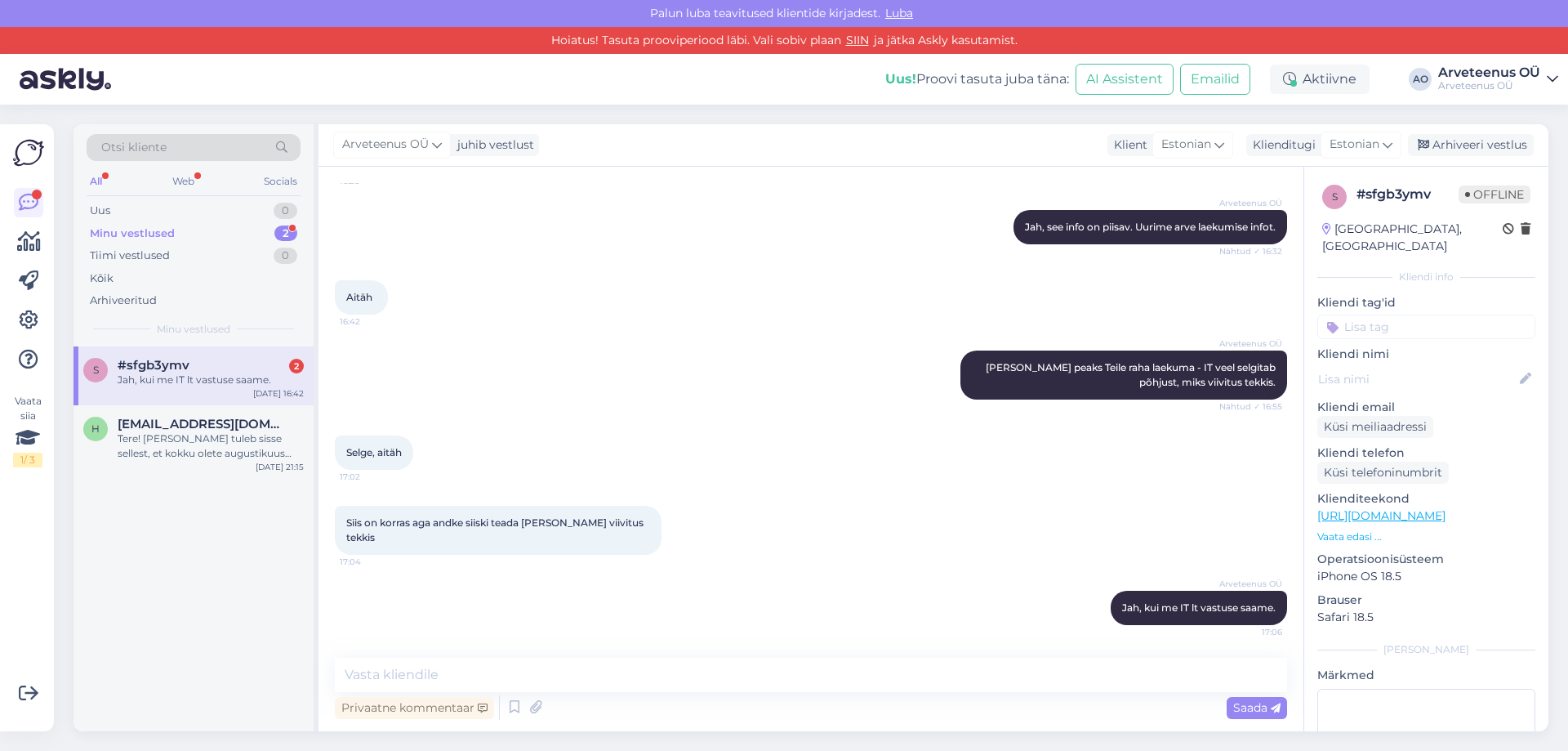
click at [156, 609] on div "s #sfgb3ymv 2 Jah, kui me IT lt vastuse saame. [DATE] 16:42 h [EMAIL_ADDRESS][D…" at bounding box center [193, 539] width 240 height 386
